Goal: Check status: Check status

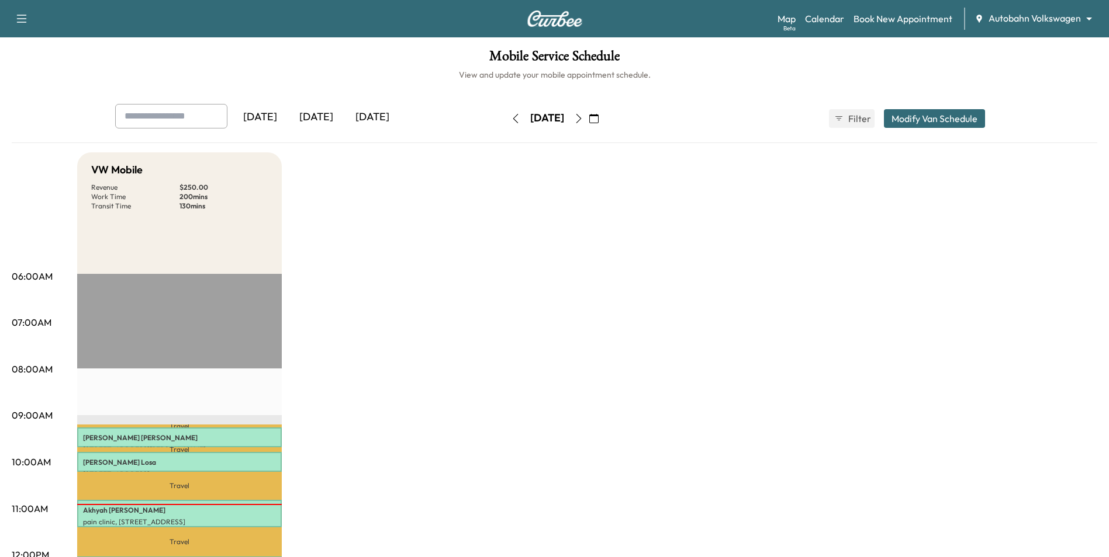
click at [583, 122] on icon "button" at bounding box center [578, 118] width 9 height 9
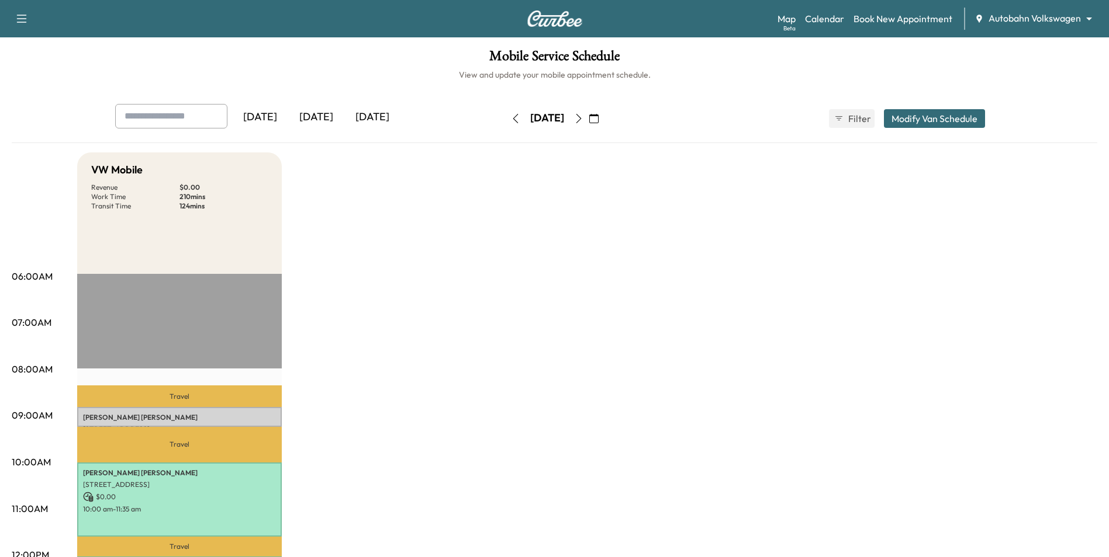
click at [583, 120] on icon "button" at bounding box center [578, 118] width 9 height 9
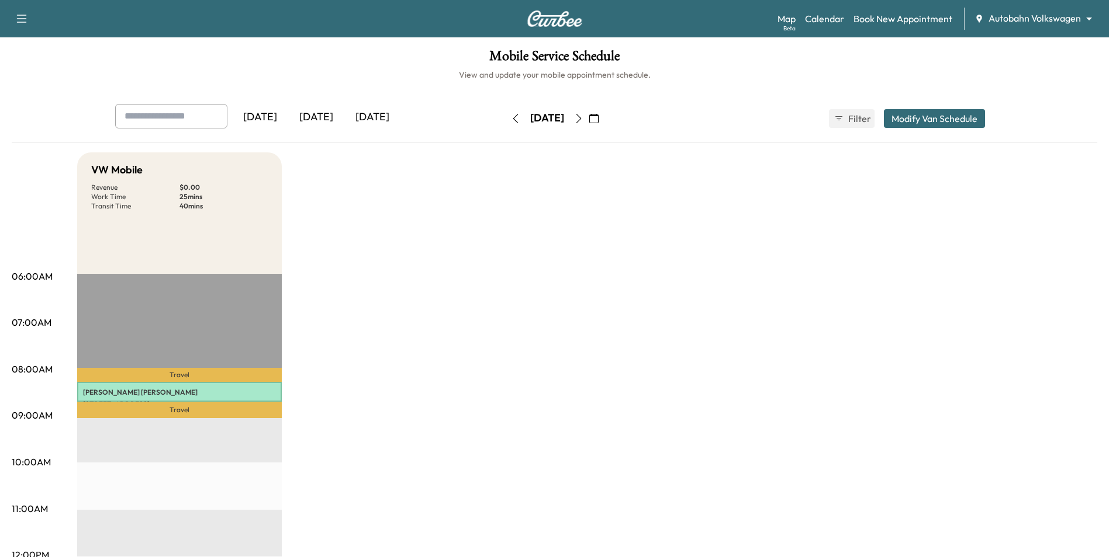
click at [505, 110] on button "button" at bounding box center [515, 118] width 20 height 19
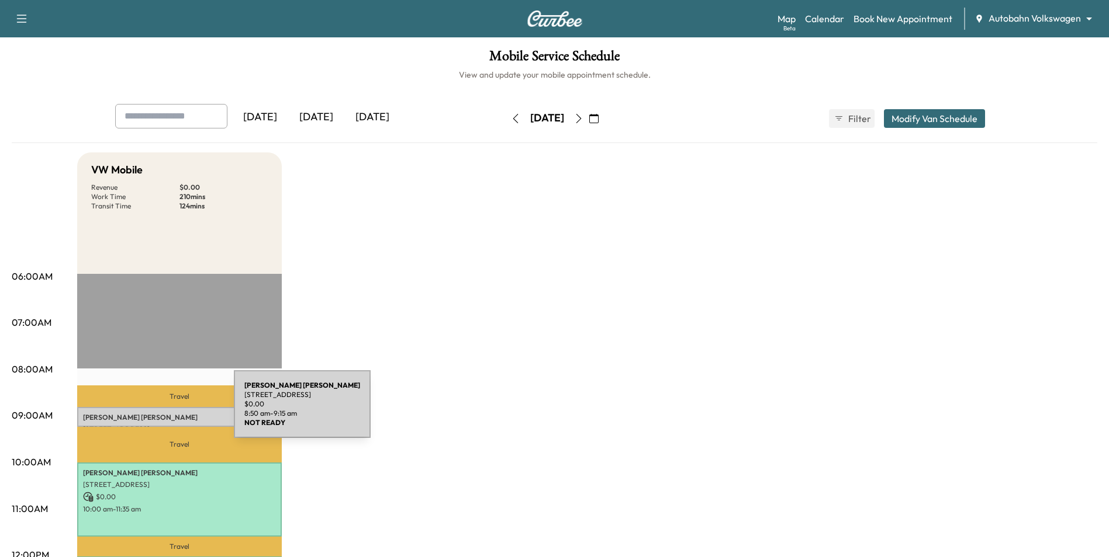
click at [146, 413] on p "[PERSON_NAME]" at bounding box center [179, 417] width 193 height 9
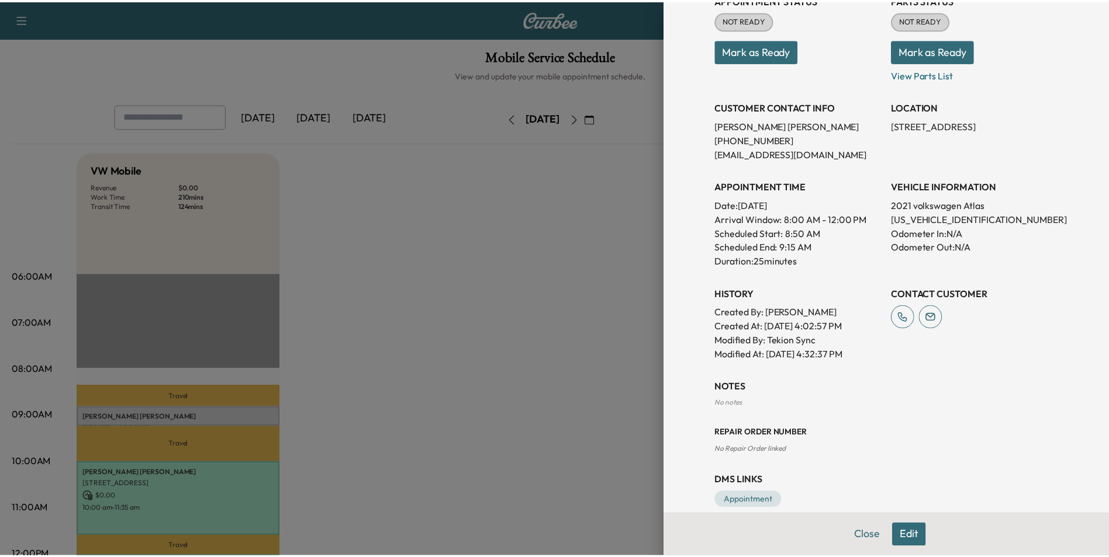
scroll to position [175, 0]
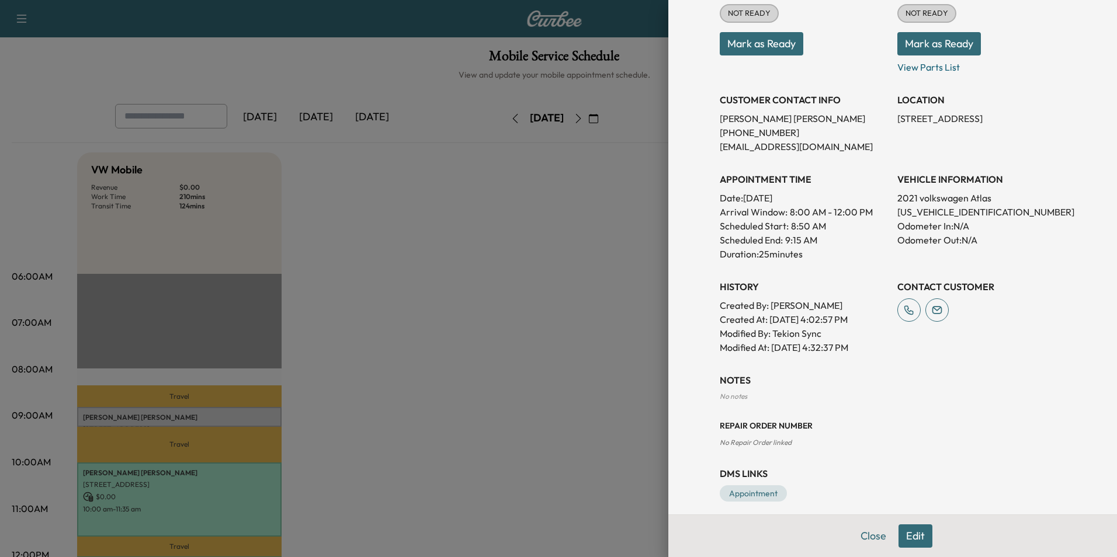
click at [768, 45] on button "Mark as Ready" at bounding box center [762, 43] width 84 height 23
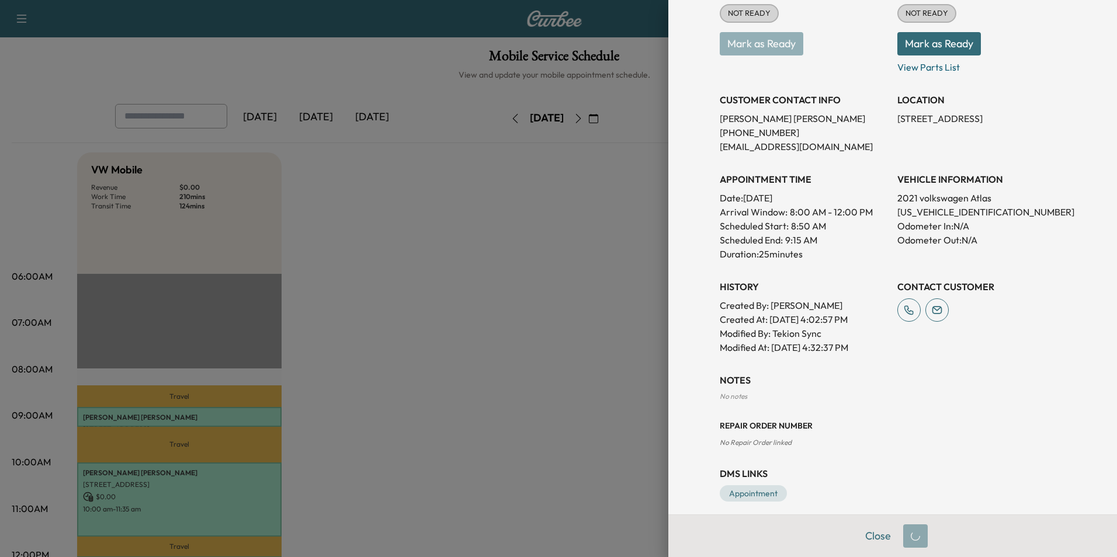
click at [925, 50] on body "Support Log Out Map Beta Calendar Book New Appointment Autobahn Volkswagen ****…" at bounding box center [558, 278] width 1117 height 557
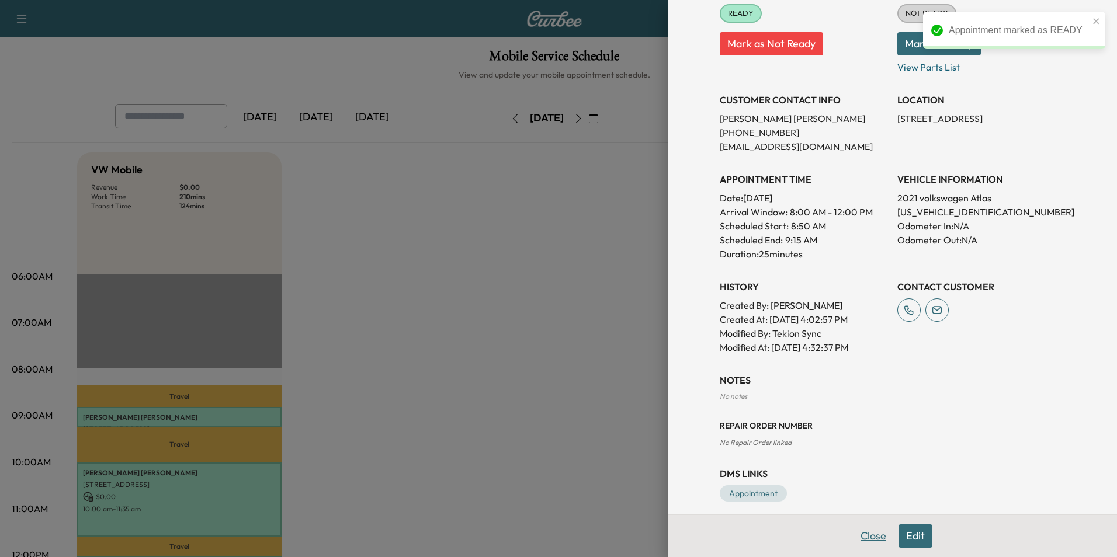
click at [864, 541] on button "Close" at bounding box center [873, 536] width 41 height 23
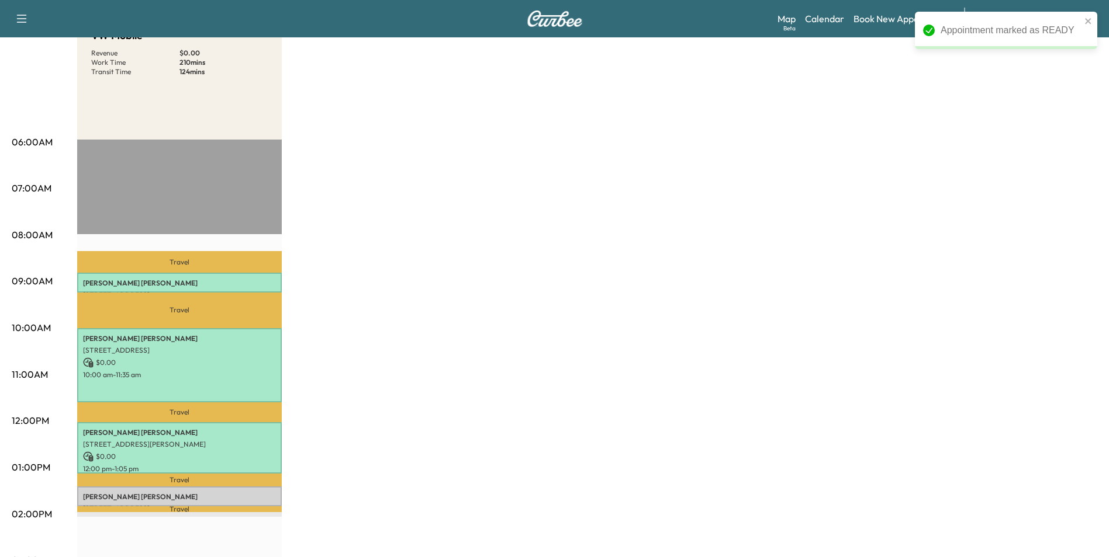
scroll to position [351, 0]
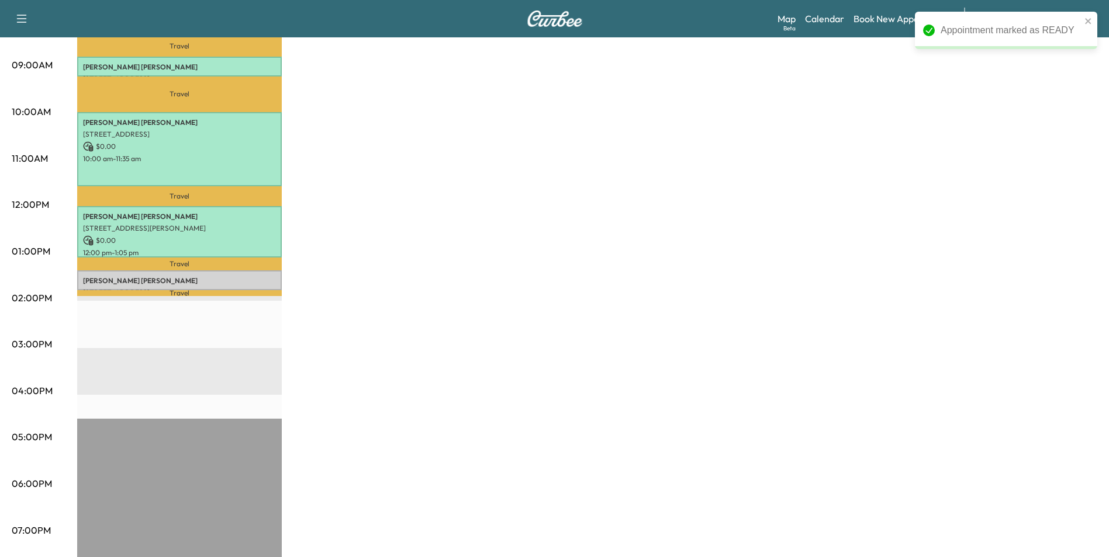
click at [190, 283] on div "[PERSON_NAME] [STREET_ADDRESS] $ 0.00 1:22 pm - 1:47 pm" at bounding box center [179, 281] width 205 height 20
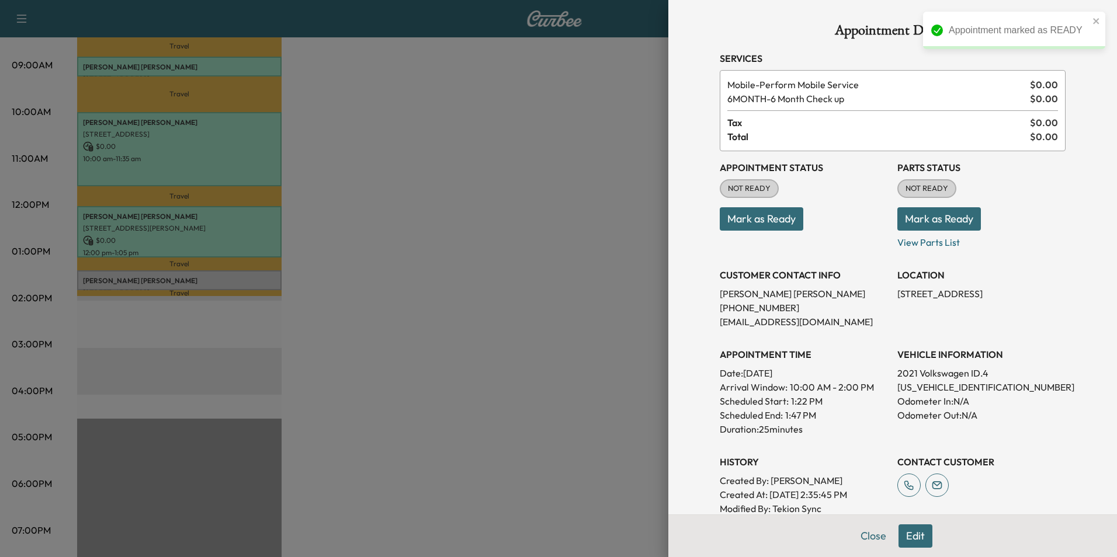
click at [773, 220] on button "Mark as Ready" at bounding box center [762, 218] width 84 height 23
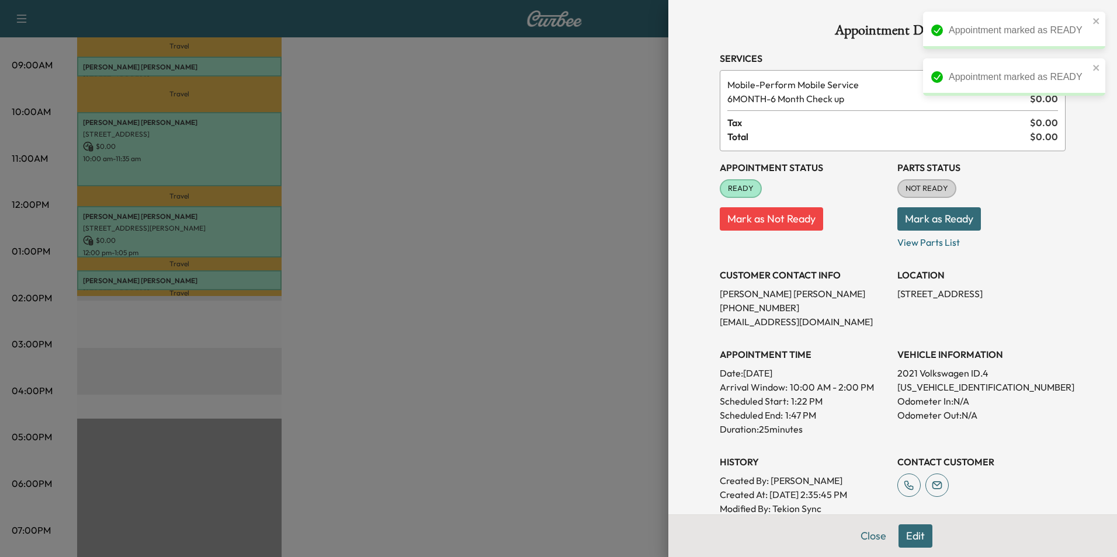
click at [965, 217] on button "Mark as Ready" at bounding box center [940, 218] width 84 height 23
drag, startPoint x: 873, startPoint y: 510, endPoint x: 867, endPoint y: 520, distance: 11.3
click at [867, 520] on div "Appointment Details Services Mobile - Perform Mobile Service $ 0.00 6MONTH - 6 …" at bounding box center [893, 278] width 449 height 557
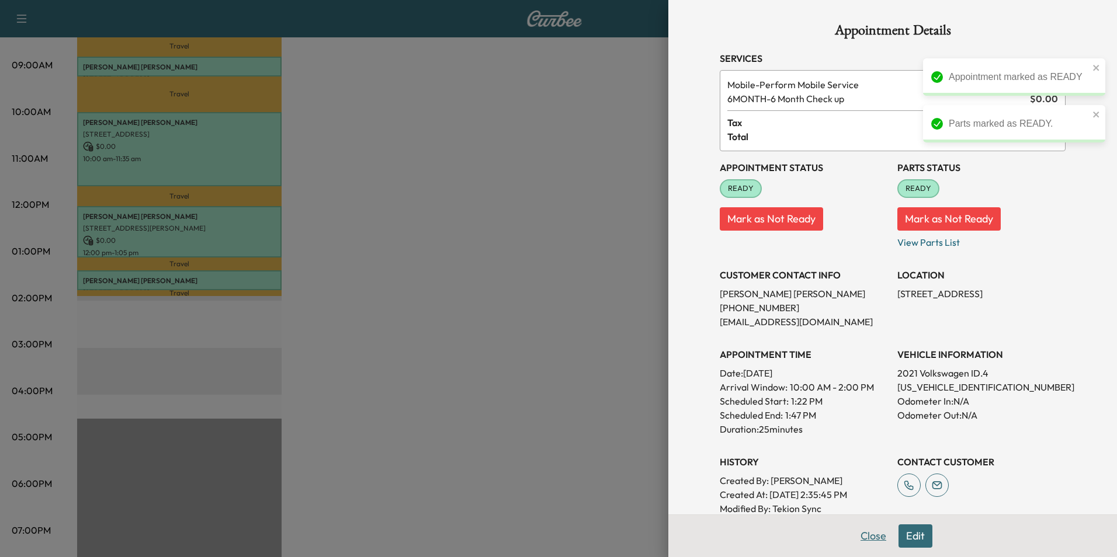
drag, startPoint x: 867, startPoint y: 520, endPoint x: 867, endPoint y: 539, distance: 19.9
click at [867, 539] on button "Close" at bounding box center [873, 536] width 41 height 23
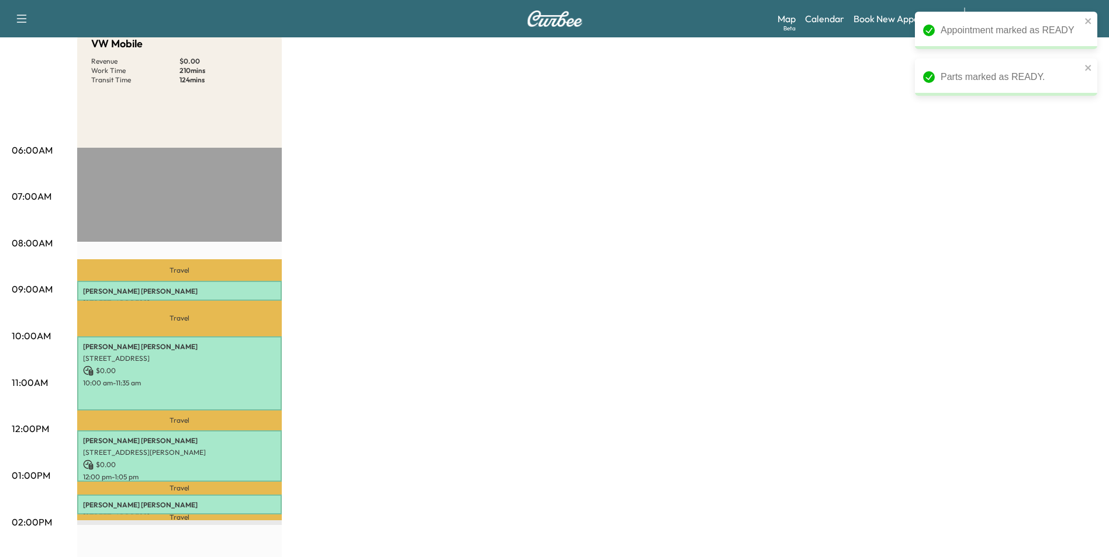
scroll to position [0, 0]
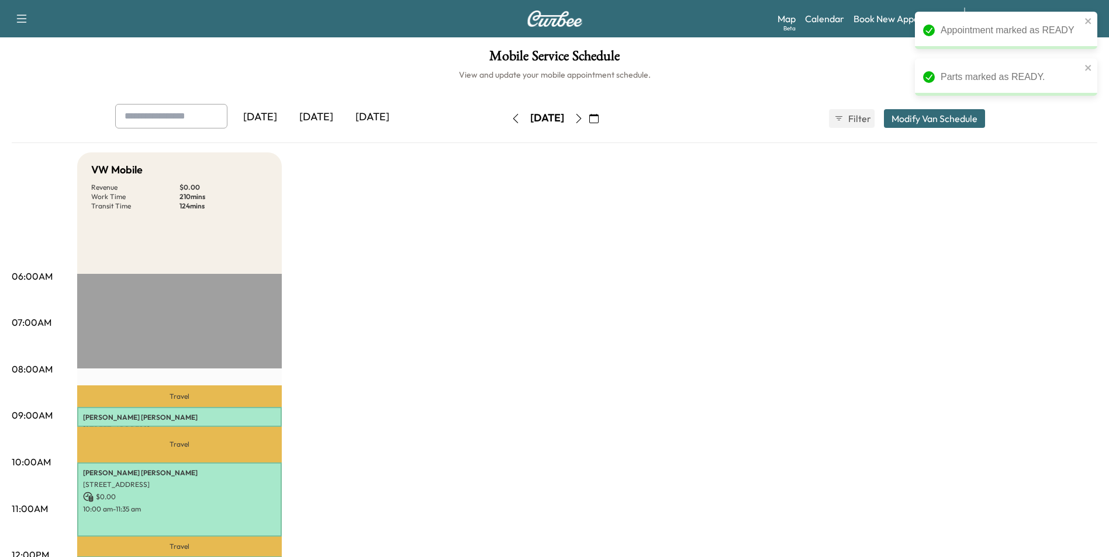
click at [581, 115] on icon "button" at bounding box center [578, 118] width 5 height 9
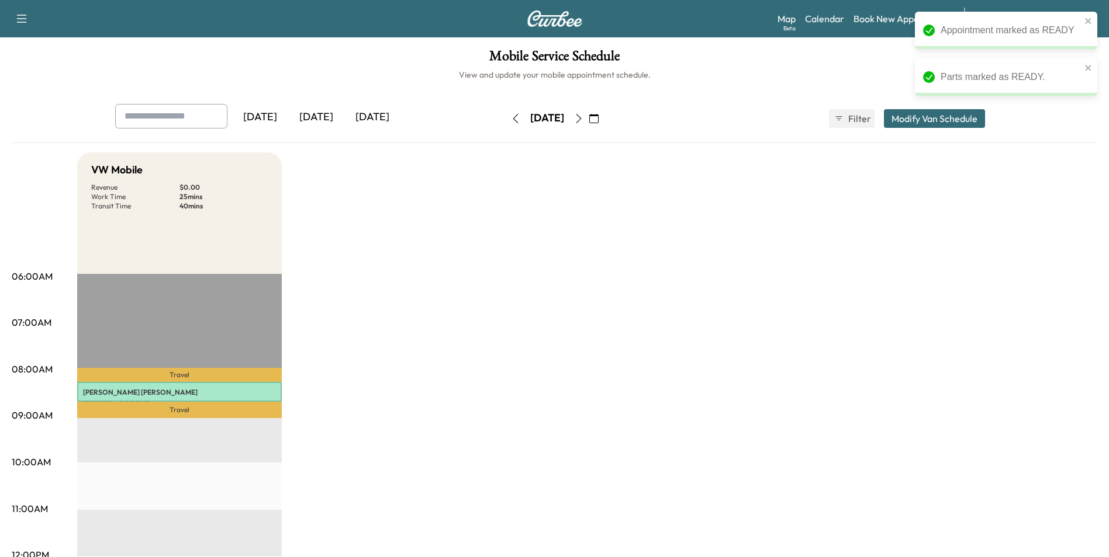
click at [583, 115] on icon "button" at bounding box center [578, 118] width 9 height 9
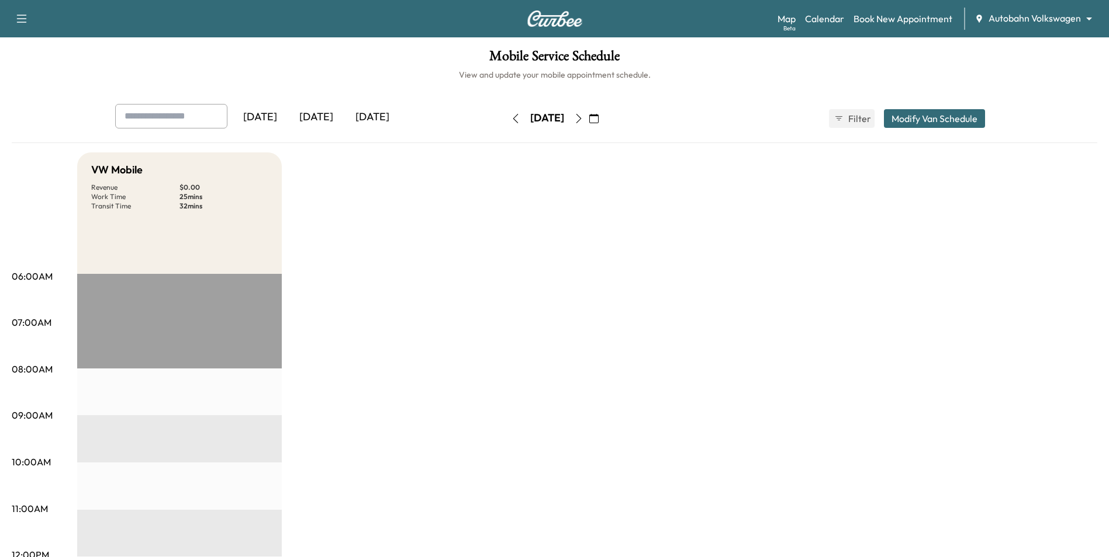
click at [511, 119] on icon "button" at bounding box center [515, 118] width 9 height 9
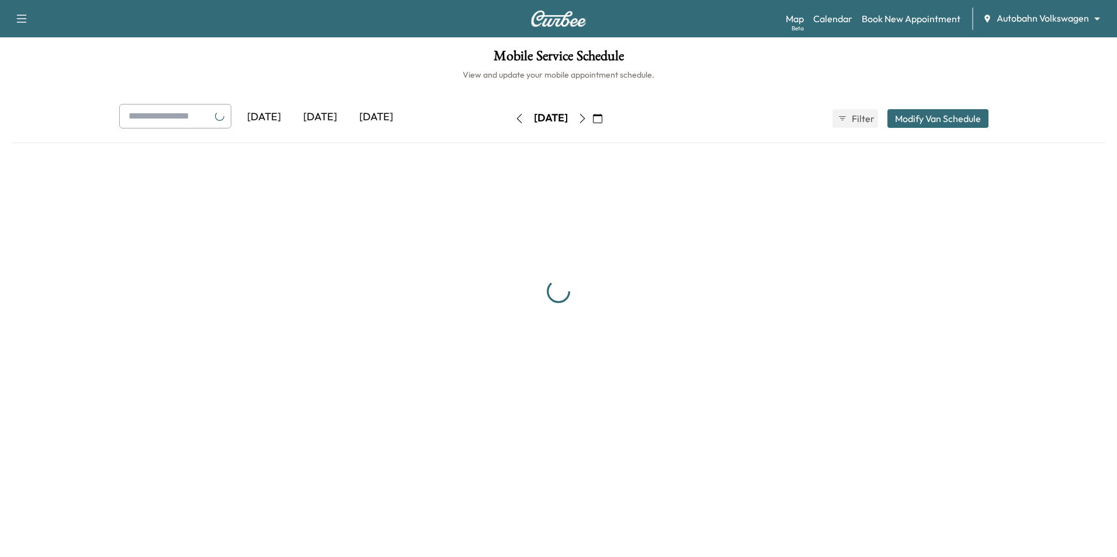
click at [510, 119] on button "button" at bounding box center [520, 118] width 20 height 19
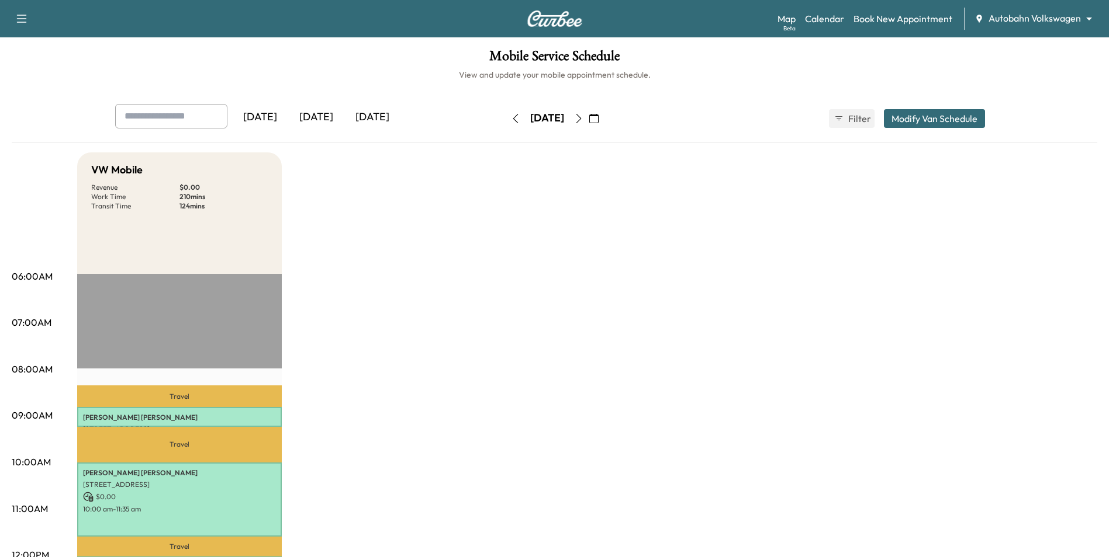
click at [505, 119] on div "[DATE]" at bounding box center [546, 118] width 83 height 19
click at [505, 111] on button "button" at bounding box center [515, 118] width 20 height 19
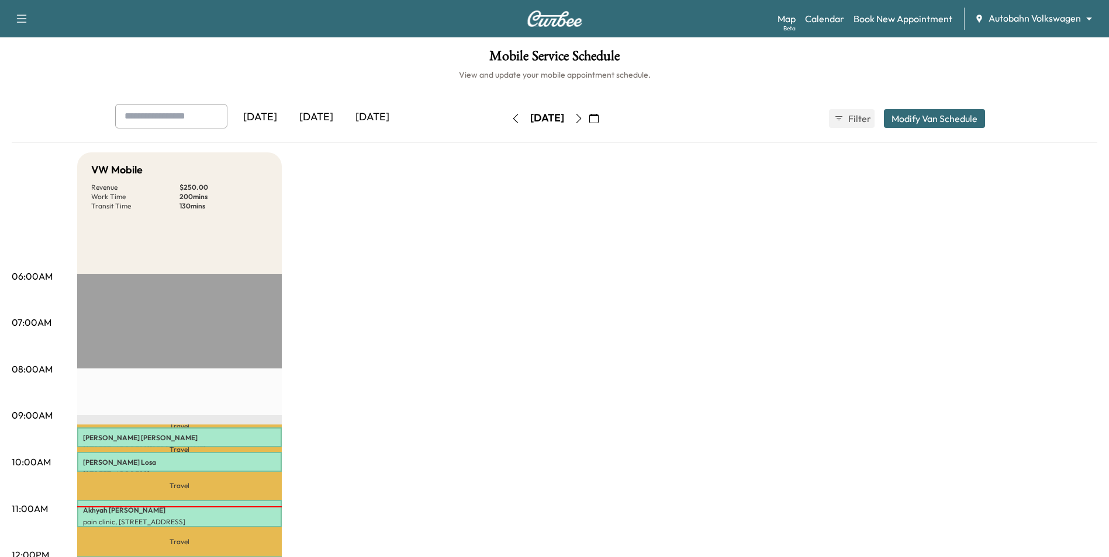
click at [1079, 15] on body "Support Log Out Map Beta Calendar Book New Appointment Autobahn Volkswagen ****…" at bounding box center [554, 278] width 1109 height 557
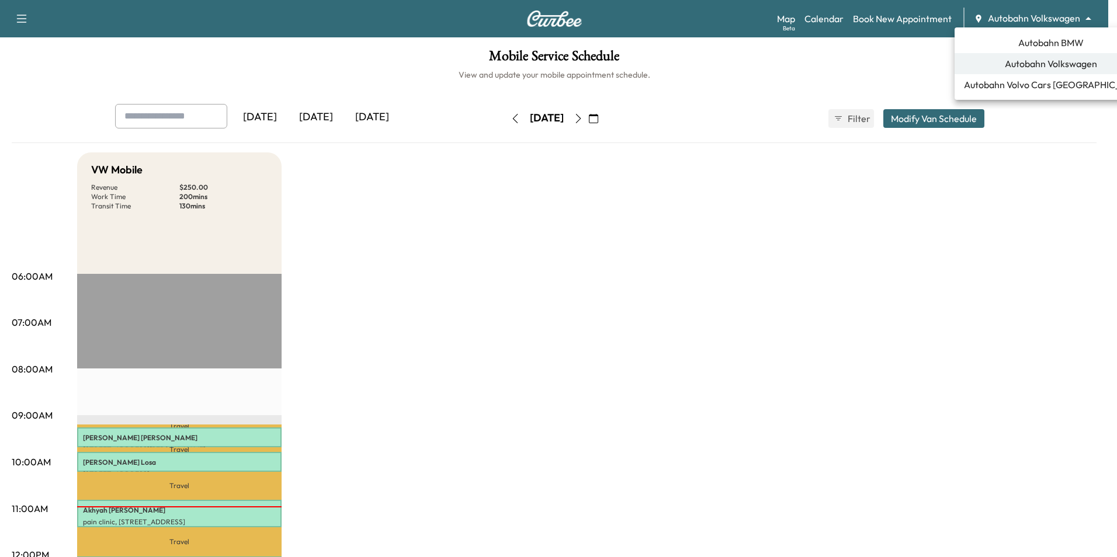
click at [1052, 46] on span "Autobahn BMW" at bounding box center [1051, 43] width 65 height 14
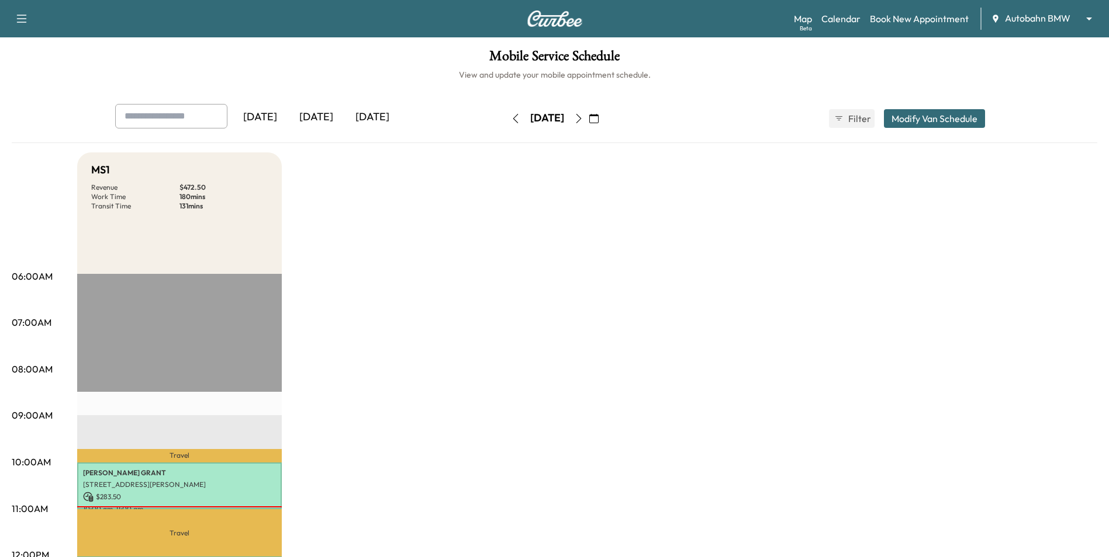
click at [588, 124] on button "button" at bounding box center [579, 118] width 20 height 19
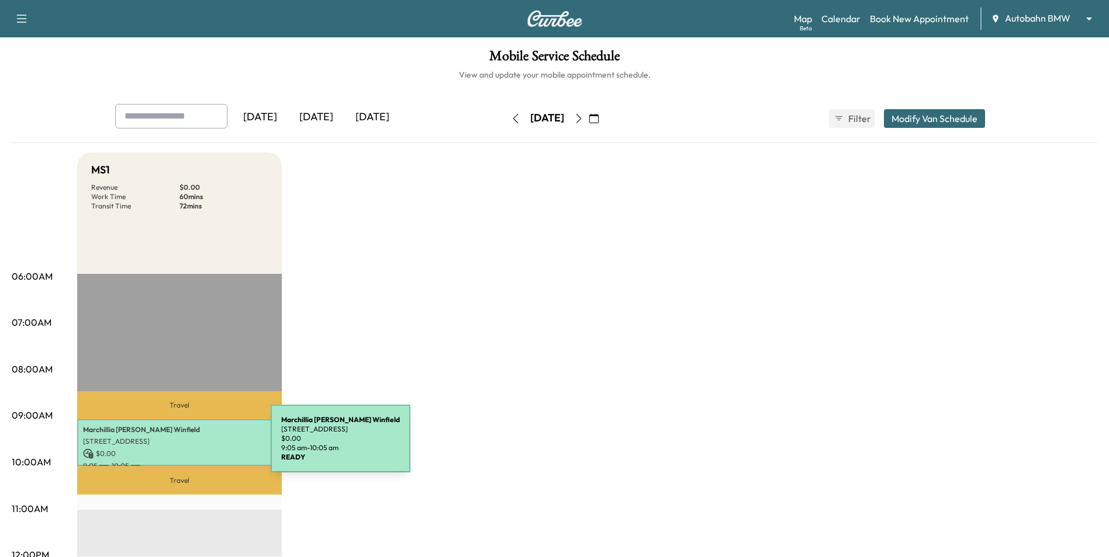
click at [183, 446] on div "Marchillia [PERSON_NAME] [STREET_ADDRESS] $ 0.00 9:05 am - 10:05 am" at bounding box center [179, 443] width 205 height 47
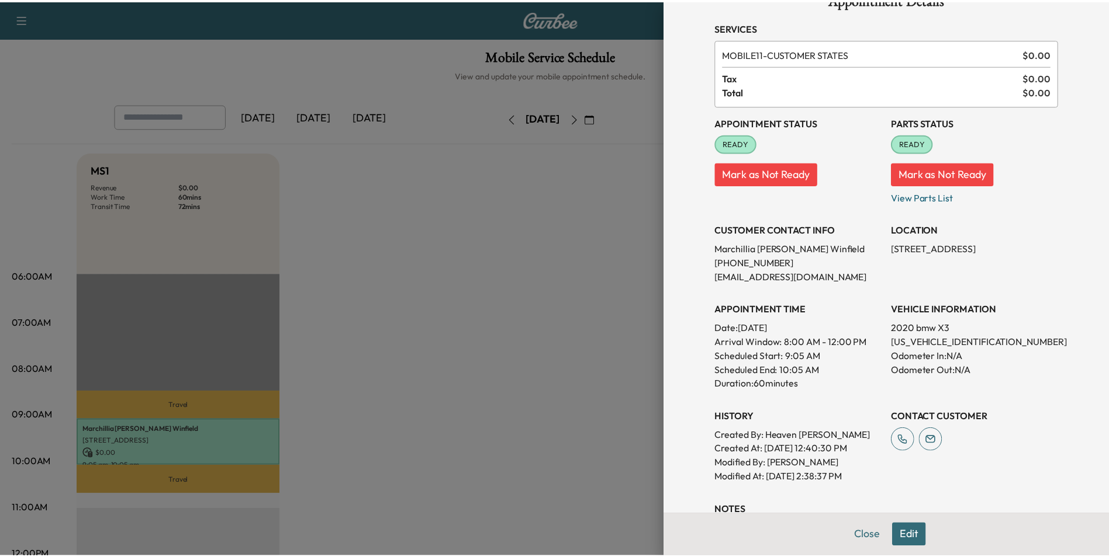
scroll to position [58, 0]
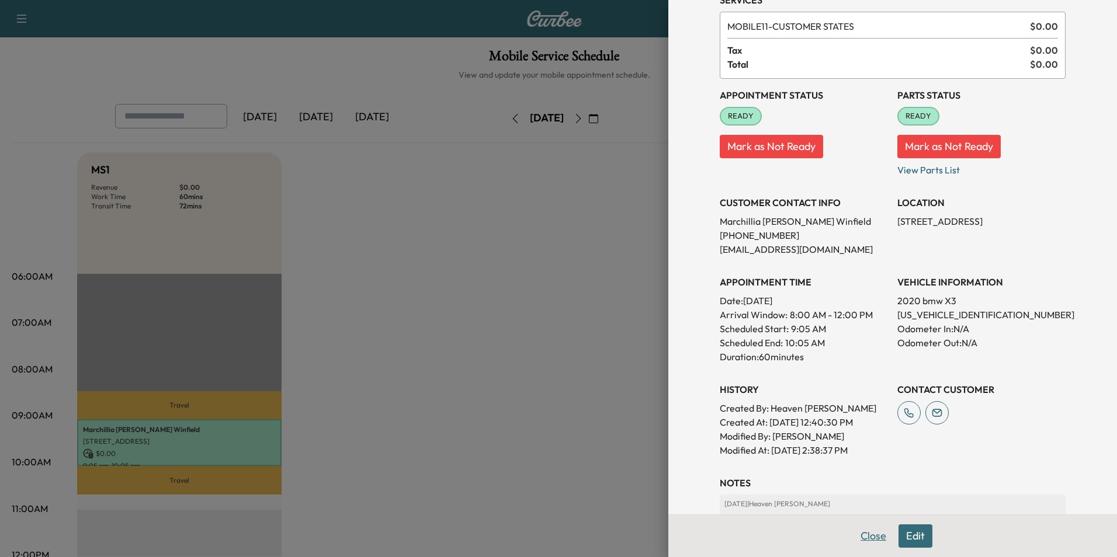
click at [867, 545] on button "Close" at bounding box center [873, 536] width 41 height 23
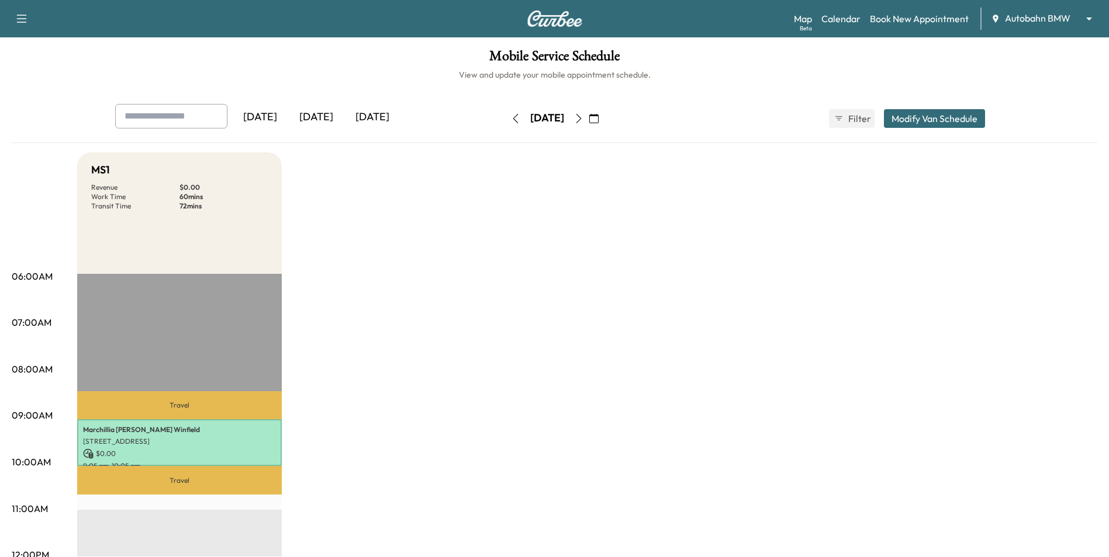
click at [583, 121] on icon "button" at bounding box center [578, 118] width 9 height 9
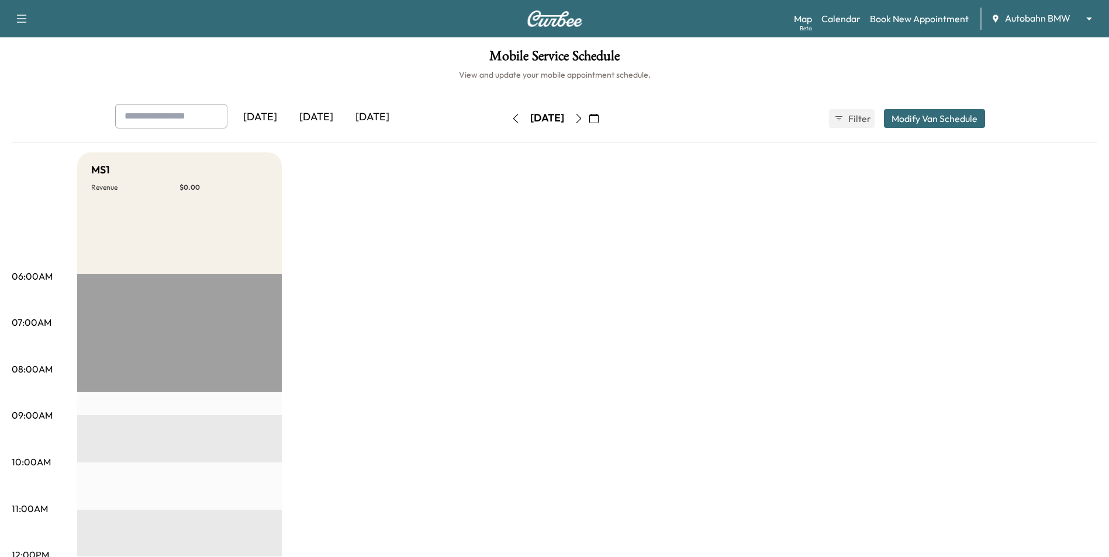
click at [505, 112] on button "button" at bounding box center [515, 118] width 20 height 19
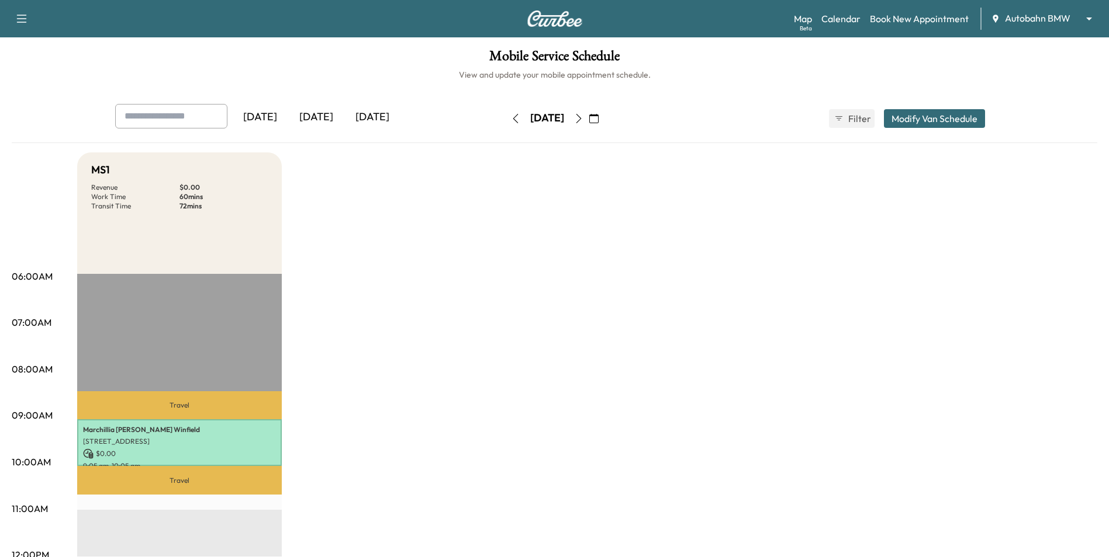
click at [505, 117] on button "button" at bounding box center [515, 118] width 20 height 19
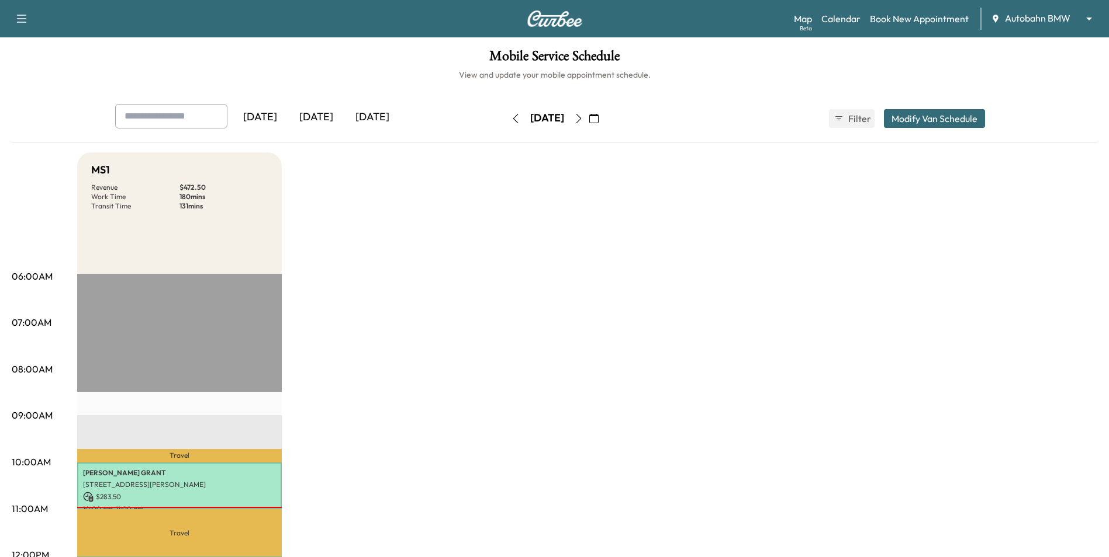
click at [511, 114] on icon "button" at bounding box center [515, 118] width 9 height 9
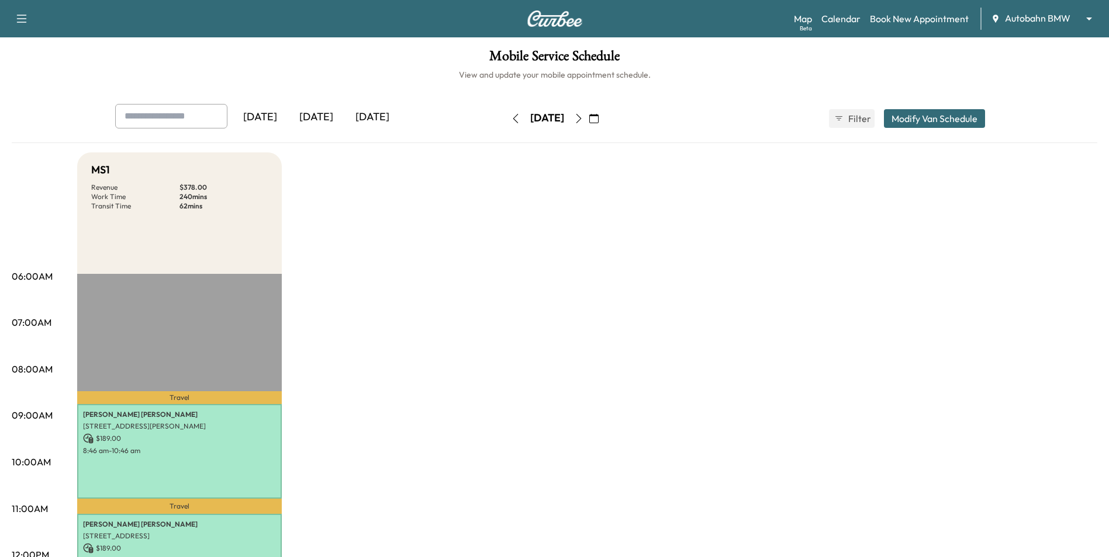
click at [588, 124] on button "button" at bounding box center [579, 118] width 20 height 19
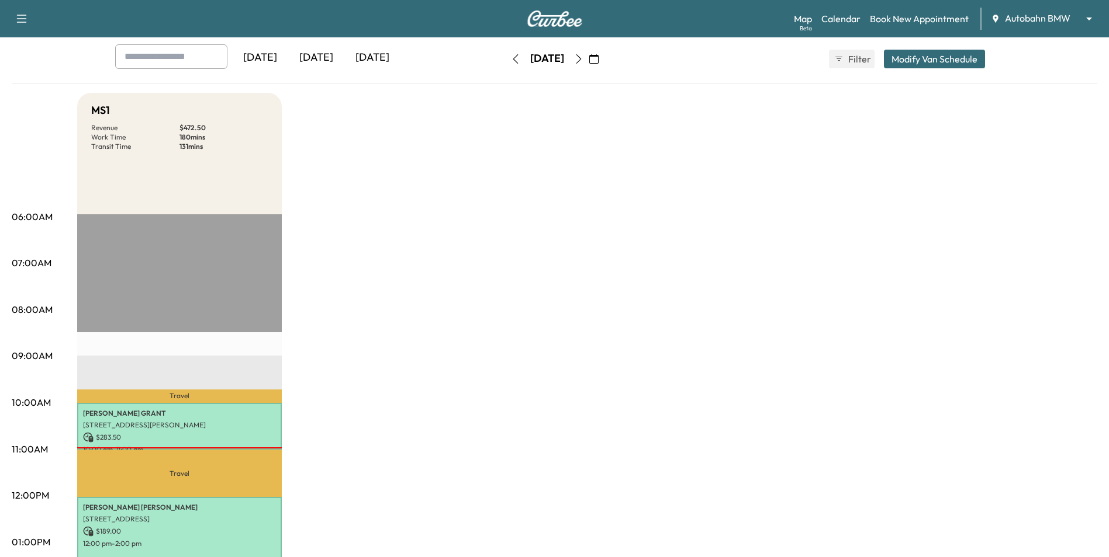
scroll to position [351, 0]
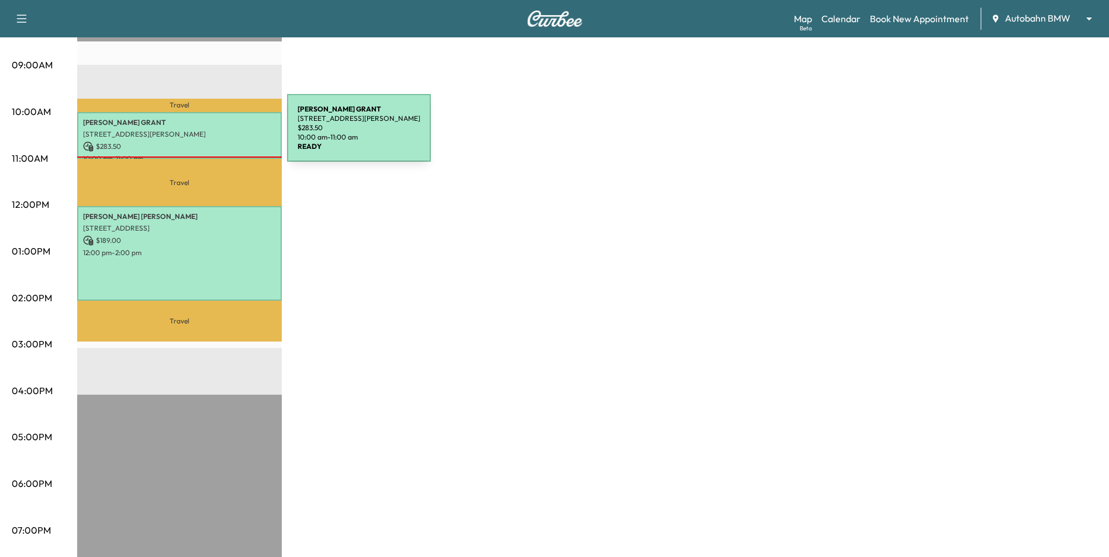
click at [199, 135] on p "[STREET_ADDRESS][PERSON_NAME]" at bounding box center [179, 134] width 193 height 9
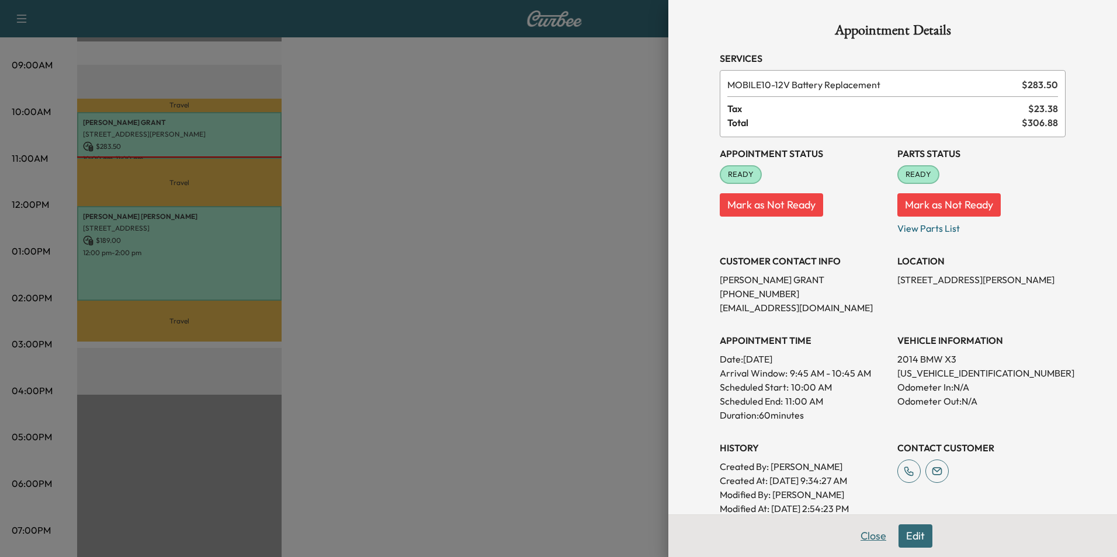
click at [861, 528] on button "Close" at bounding box center [873, 536] width 41 height 23
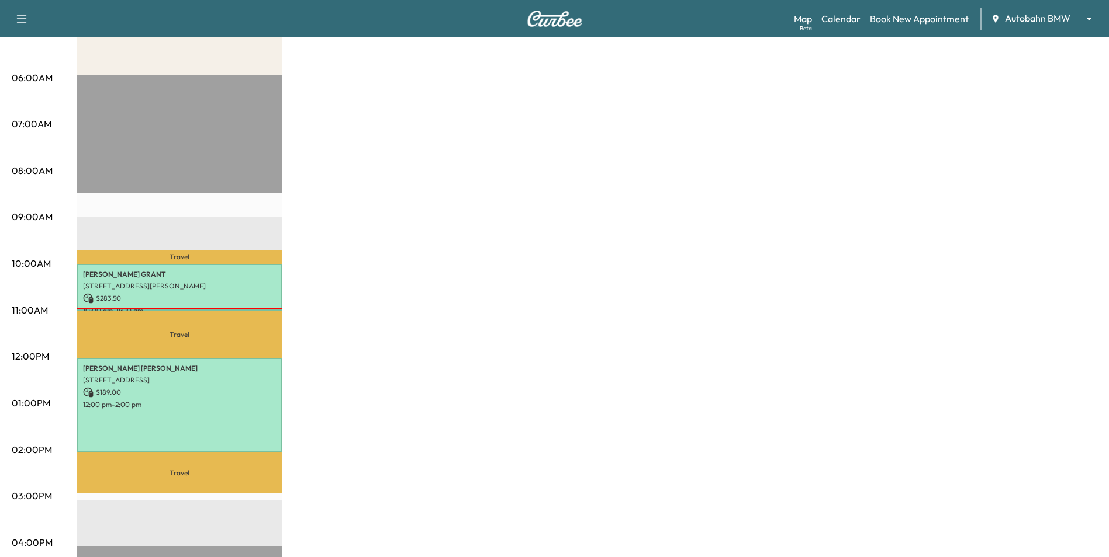
scroll to position [0, 0]
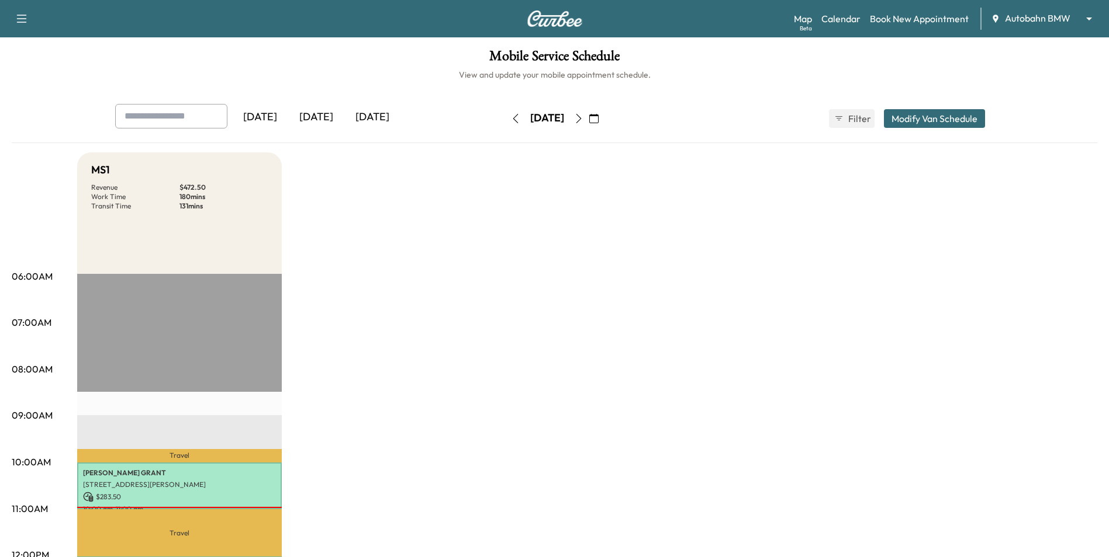
click at [583, 121] on icon "button" at bounding box center [578, 118] width 9 height 9
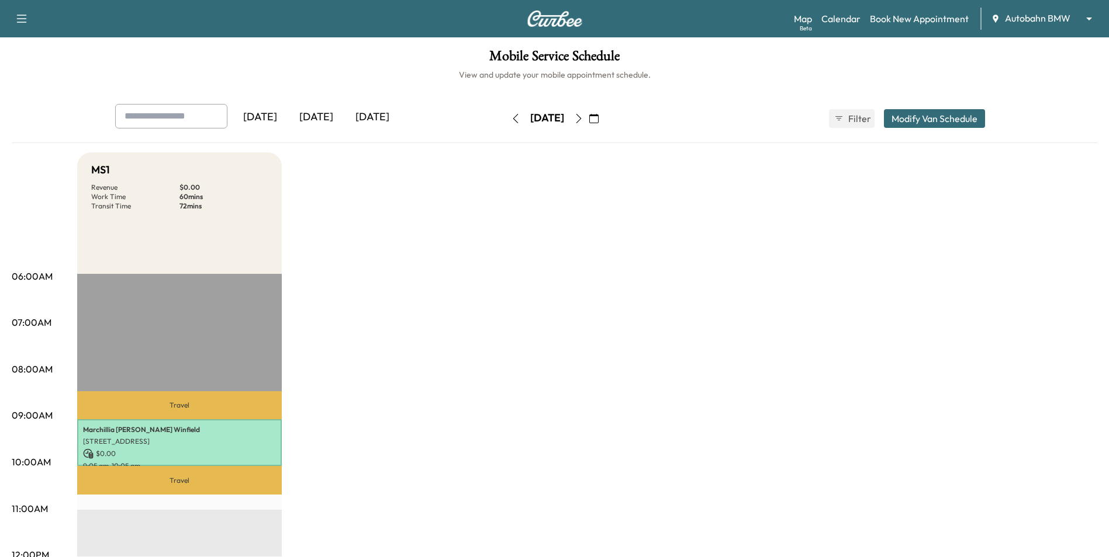
click at [505, 120] on button "button" at bounding box center [515, 118] width 20 height 19
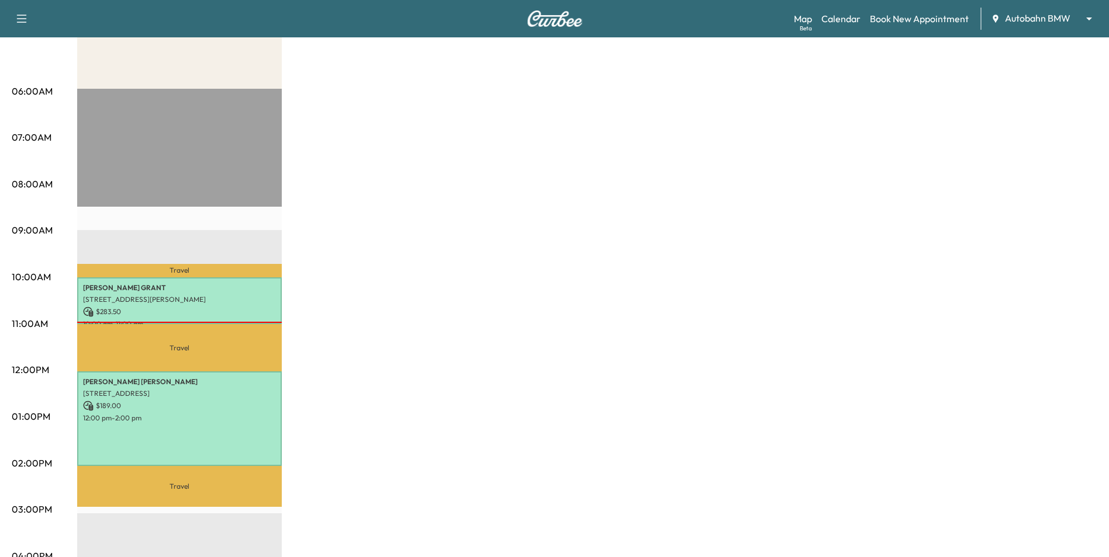
scroll to position [175, 0]
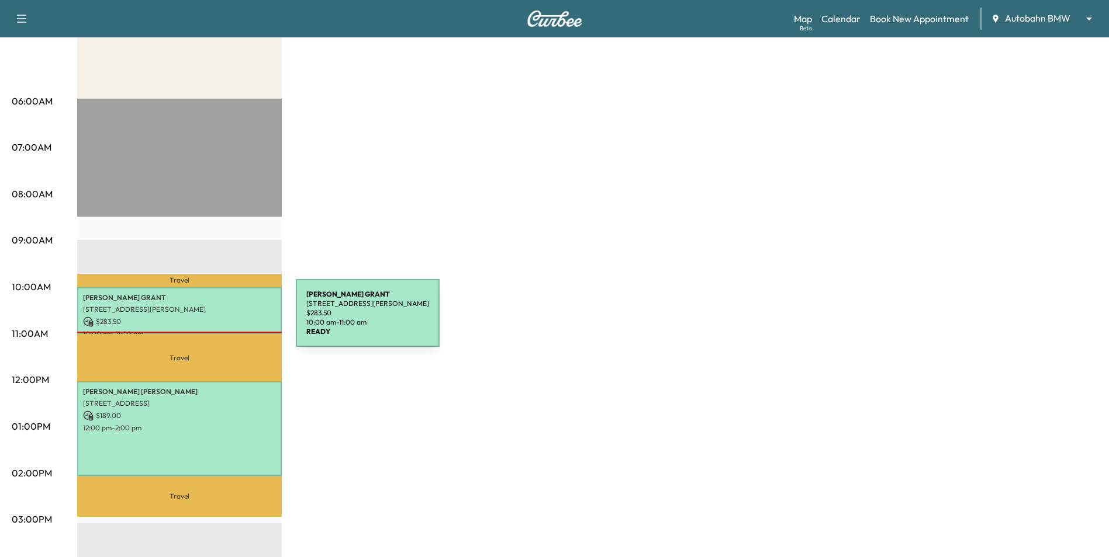
click at [207, 317] on p "$ 283.50" at bounding box center [179, 322] width 193 height 11
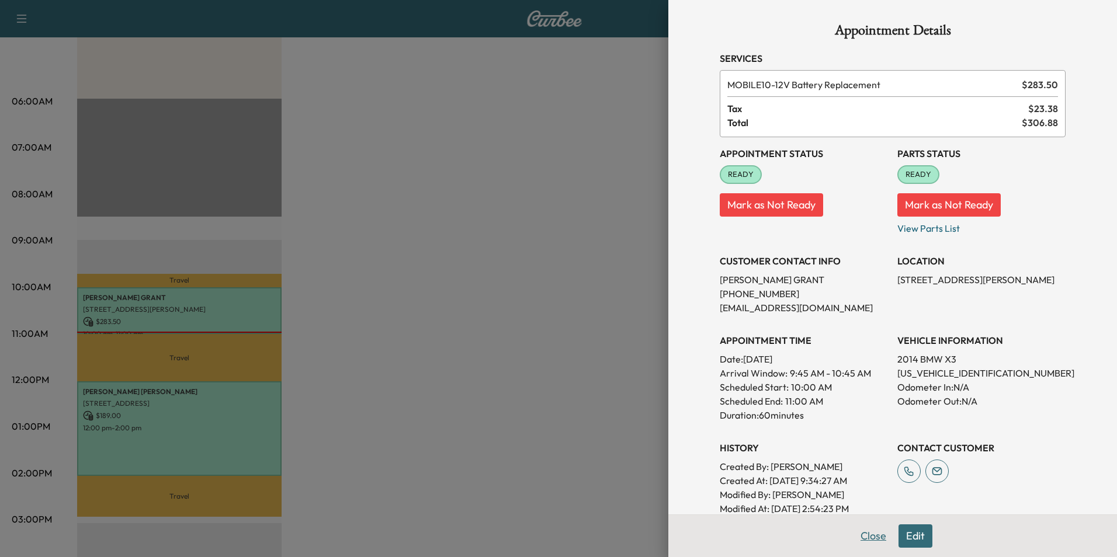
click at [869, 541] on button "Close" at bounding box center [873, 536] width 41 height 23
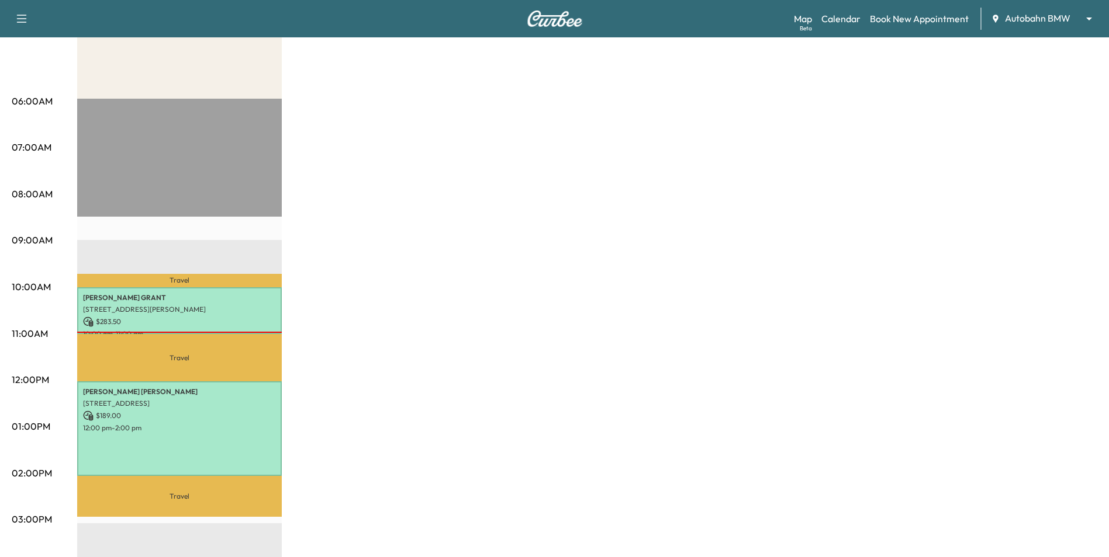
click at [655, 462] on div "MS1 Revenue $ 472.50 Work Time 180 mins Transit Time 131 mins Travel [PERSON_NA…" at bounding box center [587, 415] width 1020 height 877
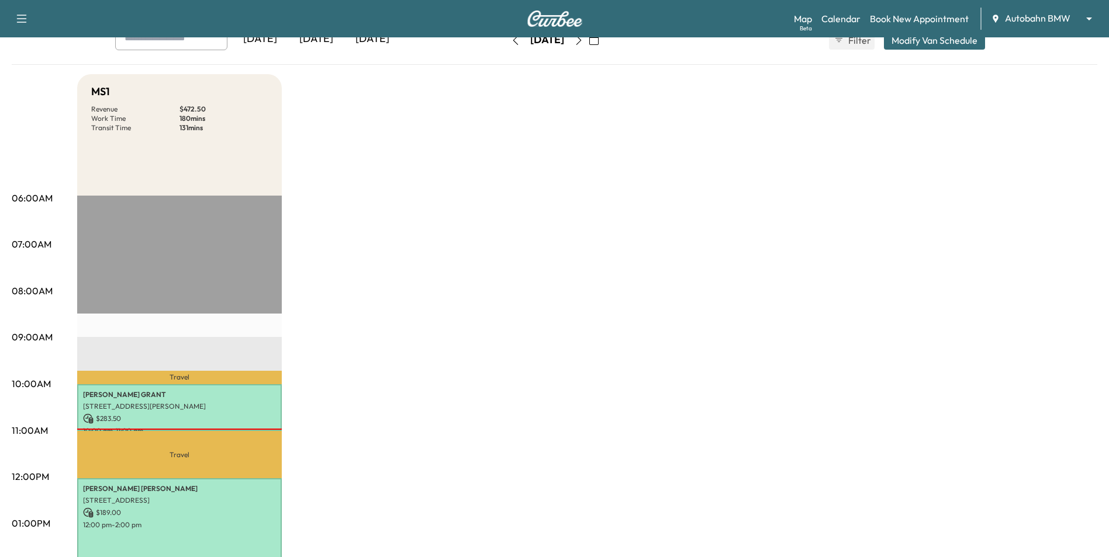
scroll to position [0, 0]
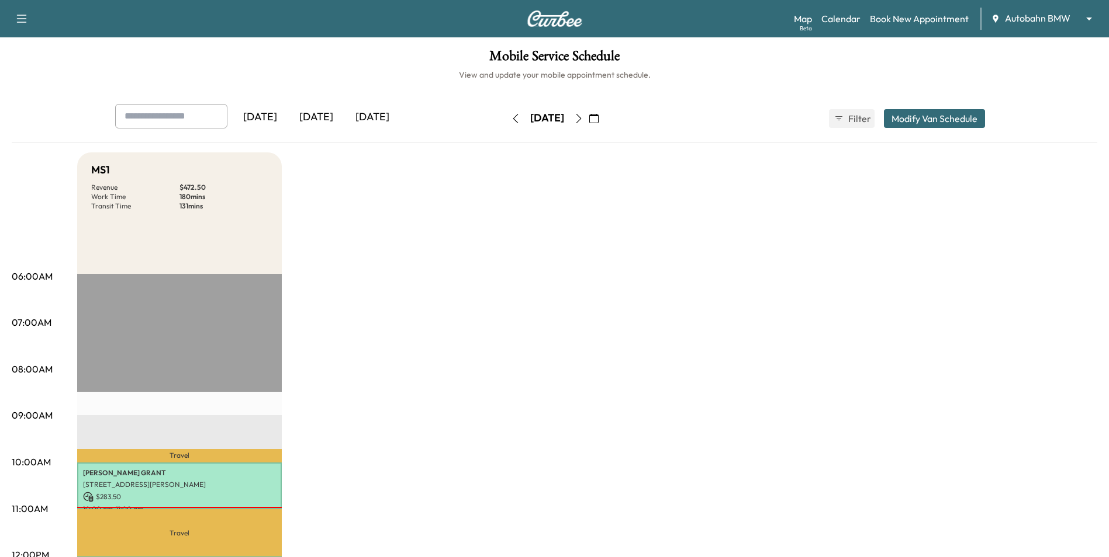
click at [583, 117] on icon "button" at bounding box center [578, 118] width 9 height 9
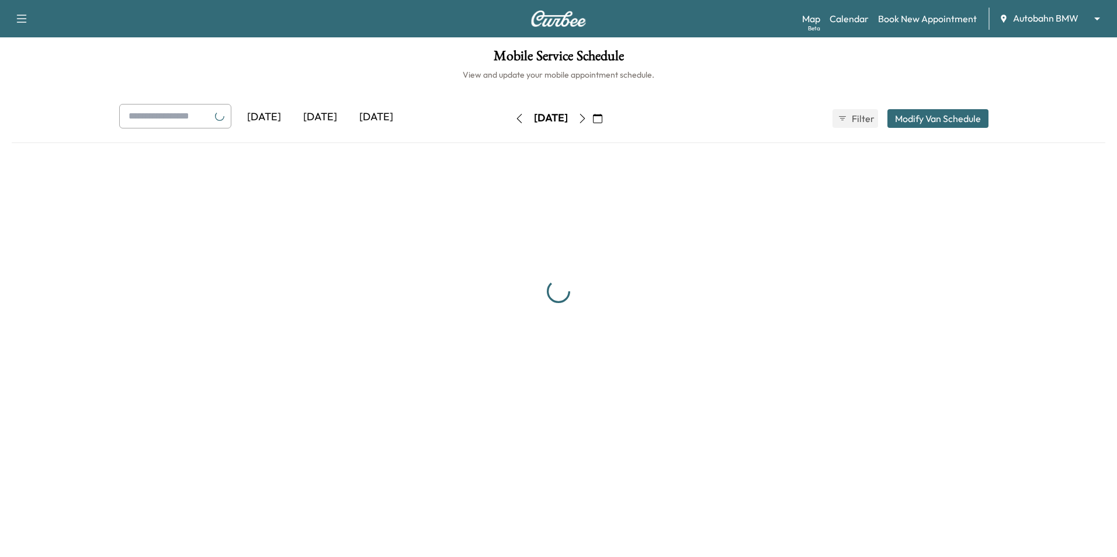
click at [587, 117] on icon "button" at bounding box center [582, 118] width 9 height 9
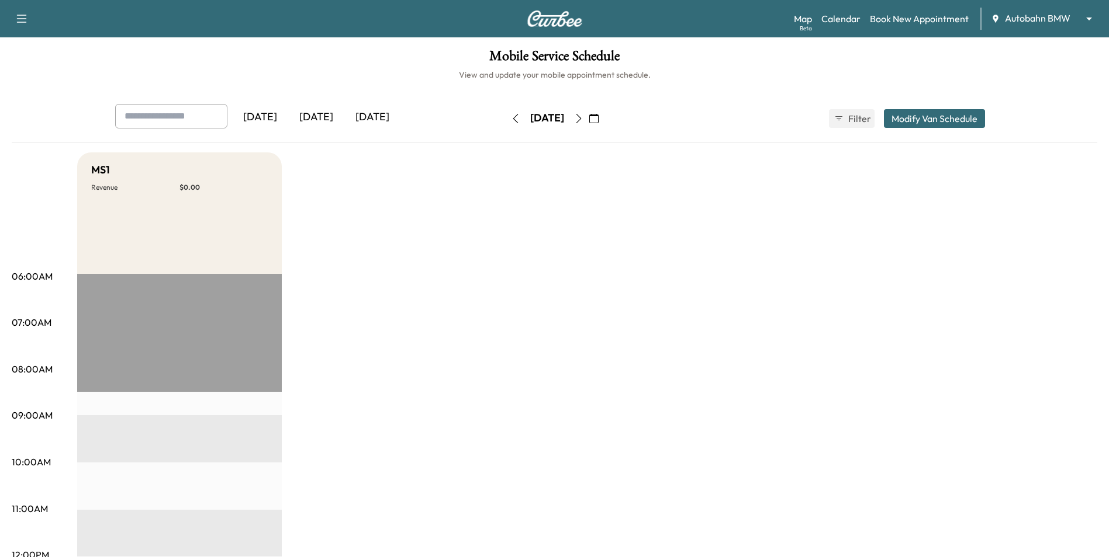
click at [583, 114] on icon "button" at bounding box center [578, 118] width 9 height 9
click at [505, 129] on div "[DATE] October 2025 S M T W T F S 28 29 30 1 2 3 4 5 6 7 8 9 10 11 12 13 14 15 …" at bounding box center [554, 118] width 98 height 37
click at [511, 121] on icon "button" at bounding box center [515, 118] width 9 height 9
click at [505, 121] on button "button" at bounding box center [515, 118] width 20 height 19
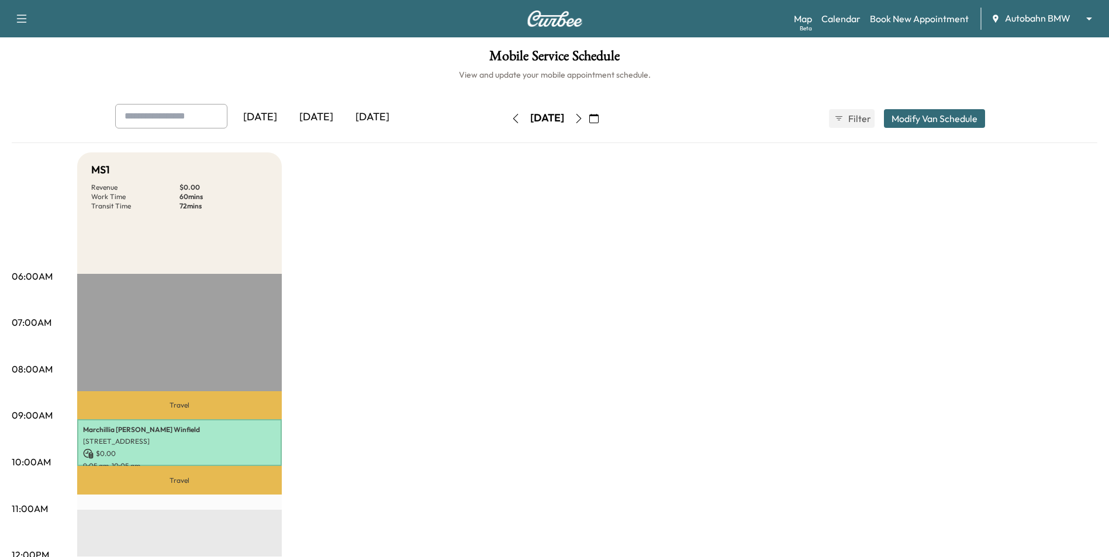
click at [511, 120] on icon "button" at bounding box center [515, 118] width 9 height 9
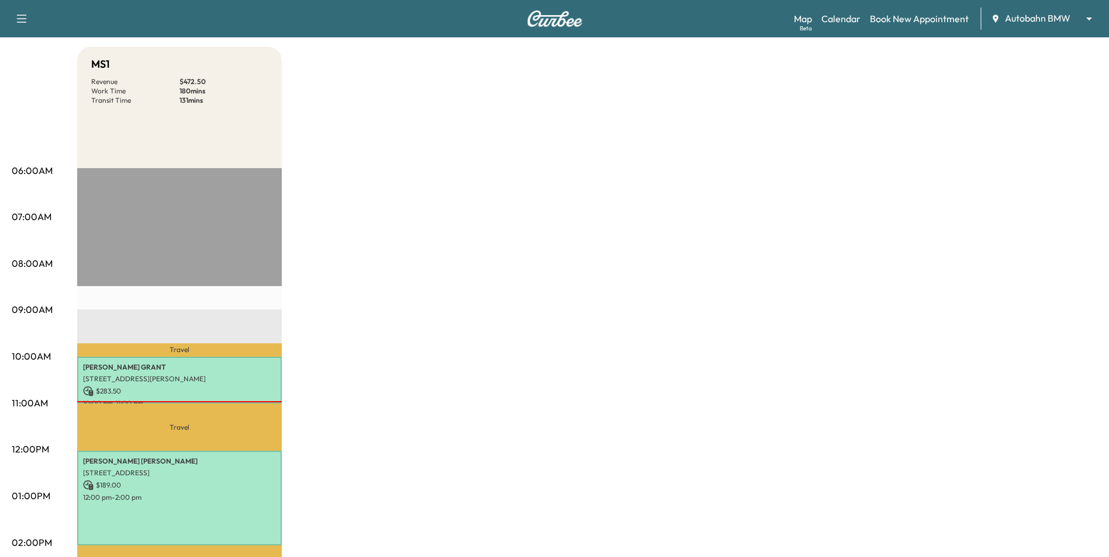
scroll to position [292, 0]
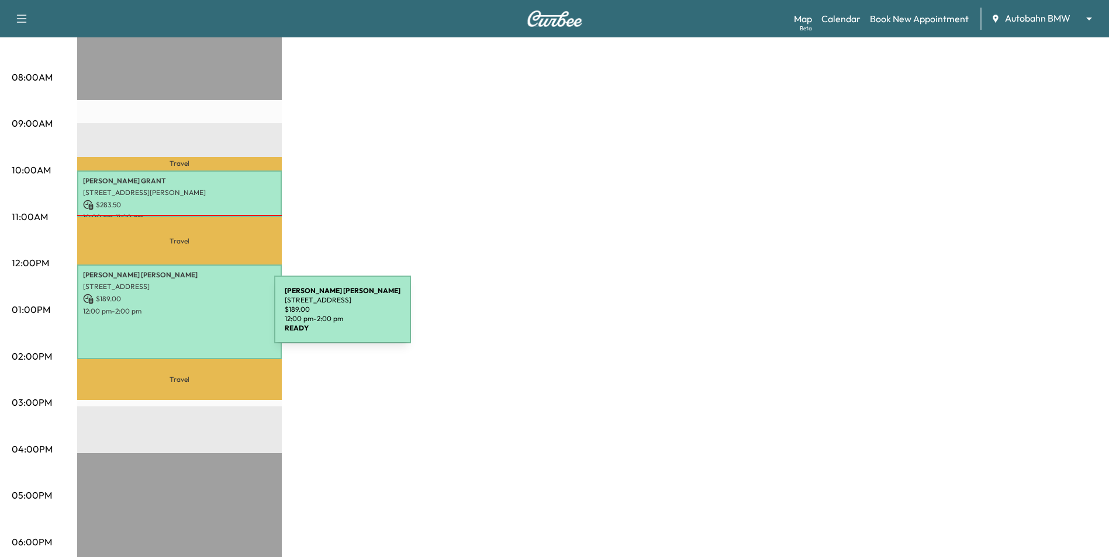
click at [186, 317] on div "[PERSON_NAME] [STREET_ADDRESS] $ 189.00 12:00 pm - 2:00 pm" at bounding box center [179, 312] width 205 height 95
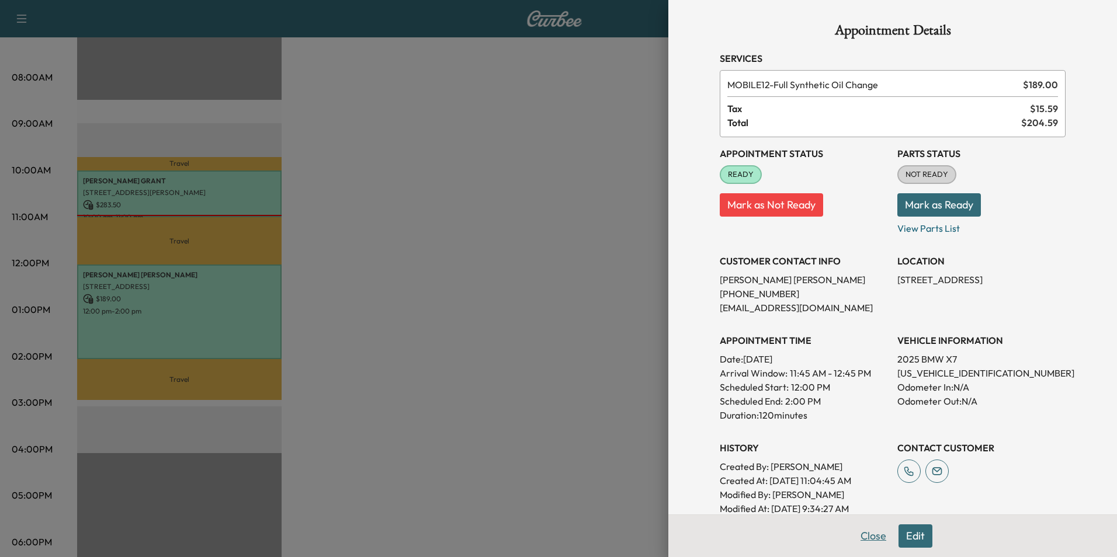
click at [867, 536] on button "Close" at bounding box center [873, 536] width 41 height 23
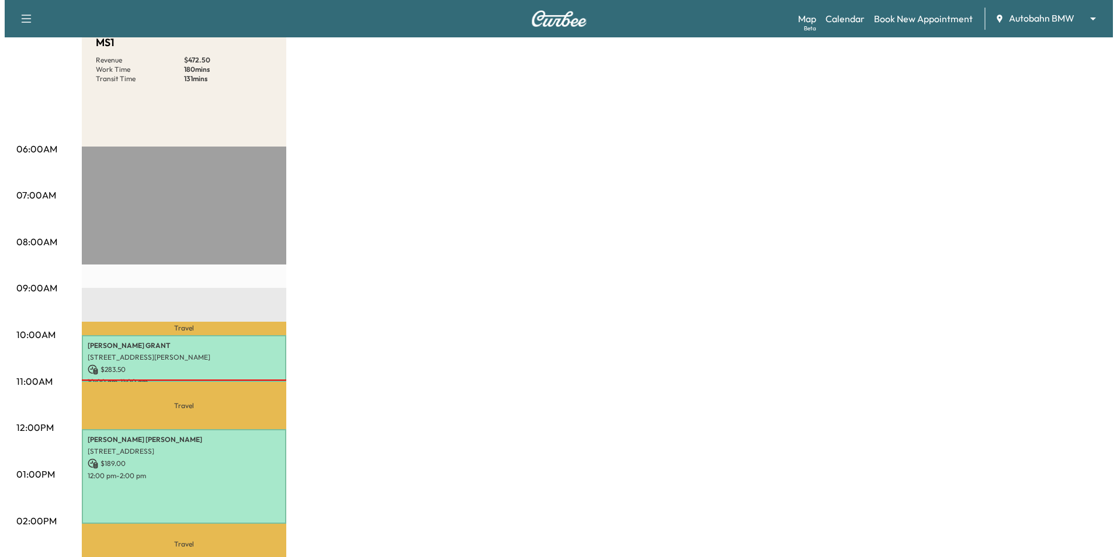
scroll to position [175, 0]
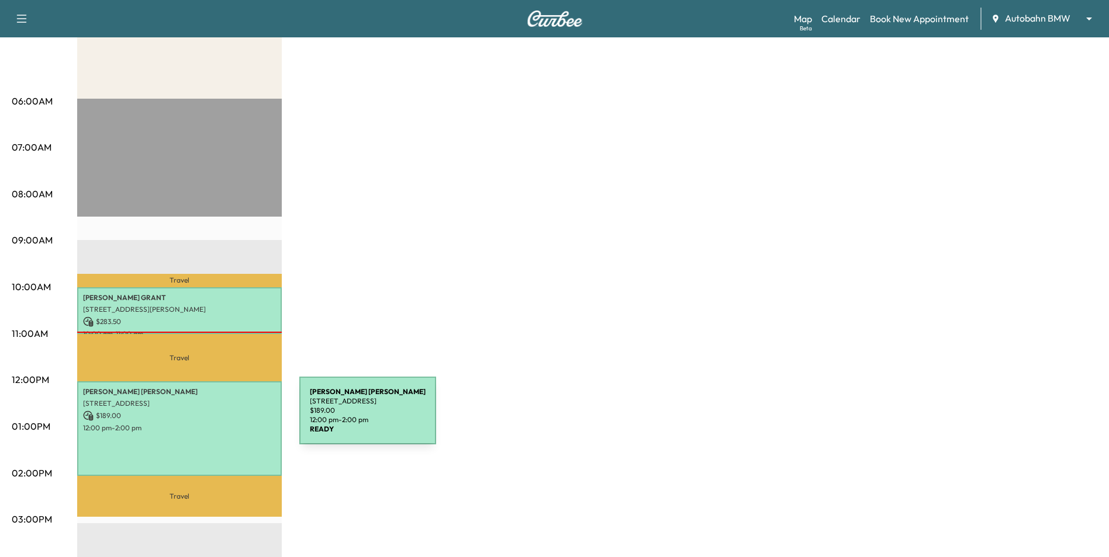
click at [212, 418] on p "$ 189.00" at bounding box center [179, 416] width 193 height 11
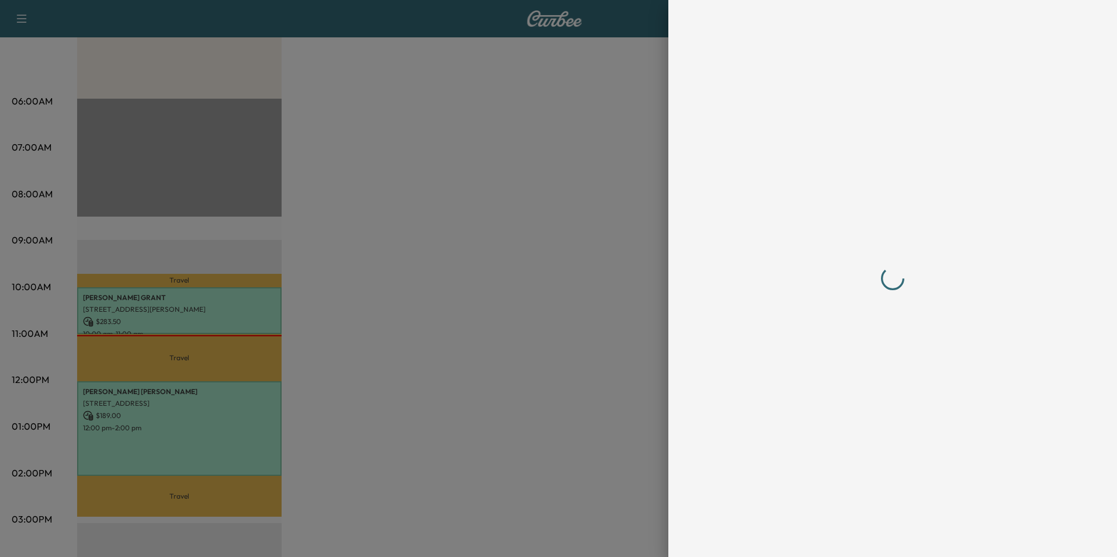
click at [876, 539] on div at bounding box center [893, 278] width 374 height 557
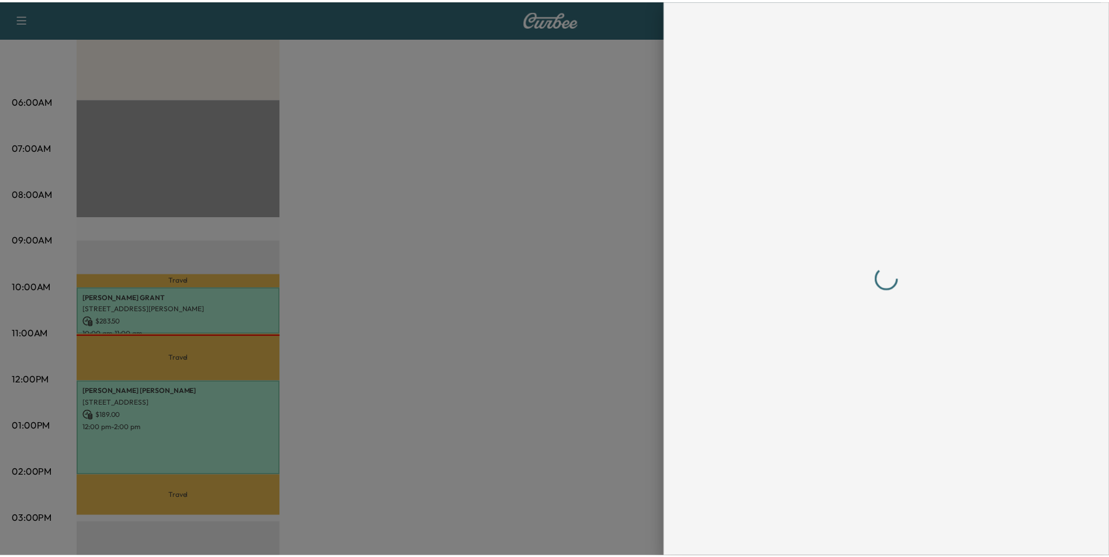
scroll to position [0, 0]
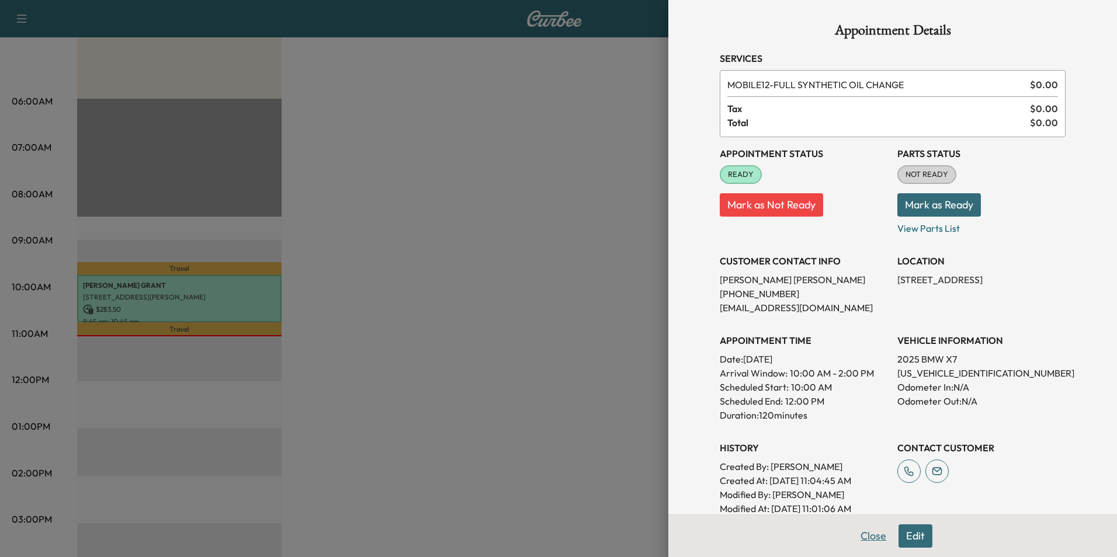
click at [877, 536] on button "Close" at bounding box center [873, 536] width 41 height 23
